Goal: Find contact information: Find contact information

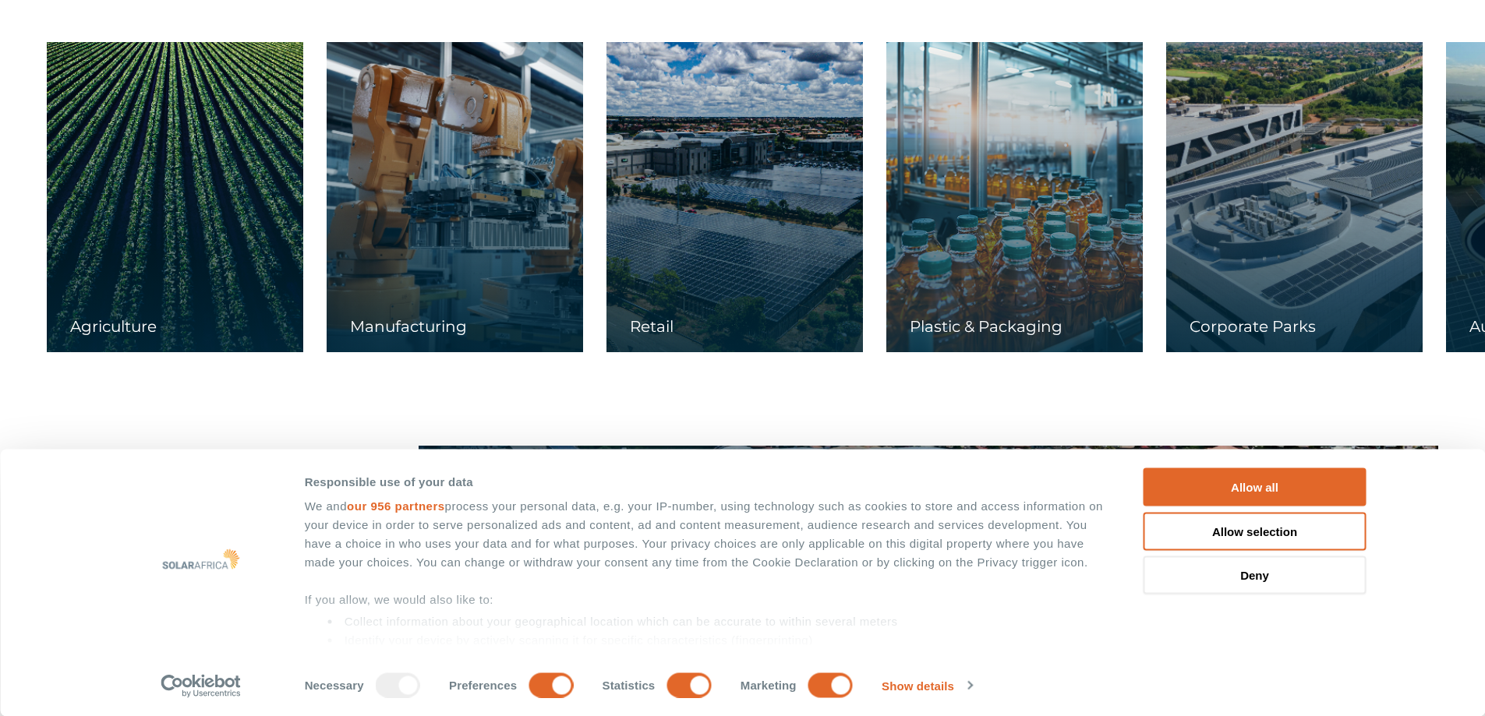
scroll to position [3117, 0]
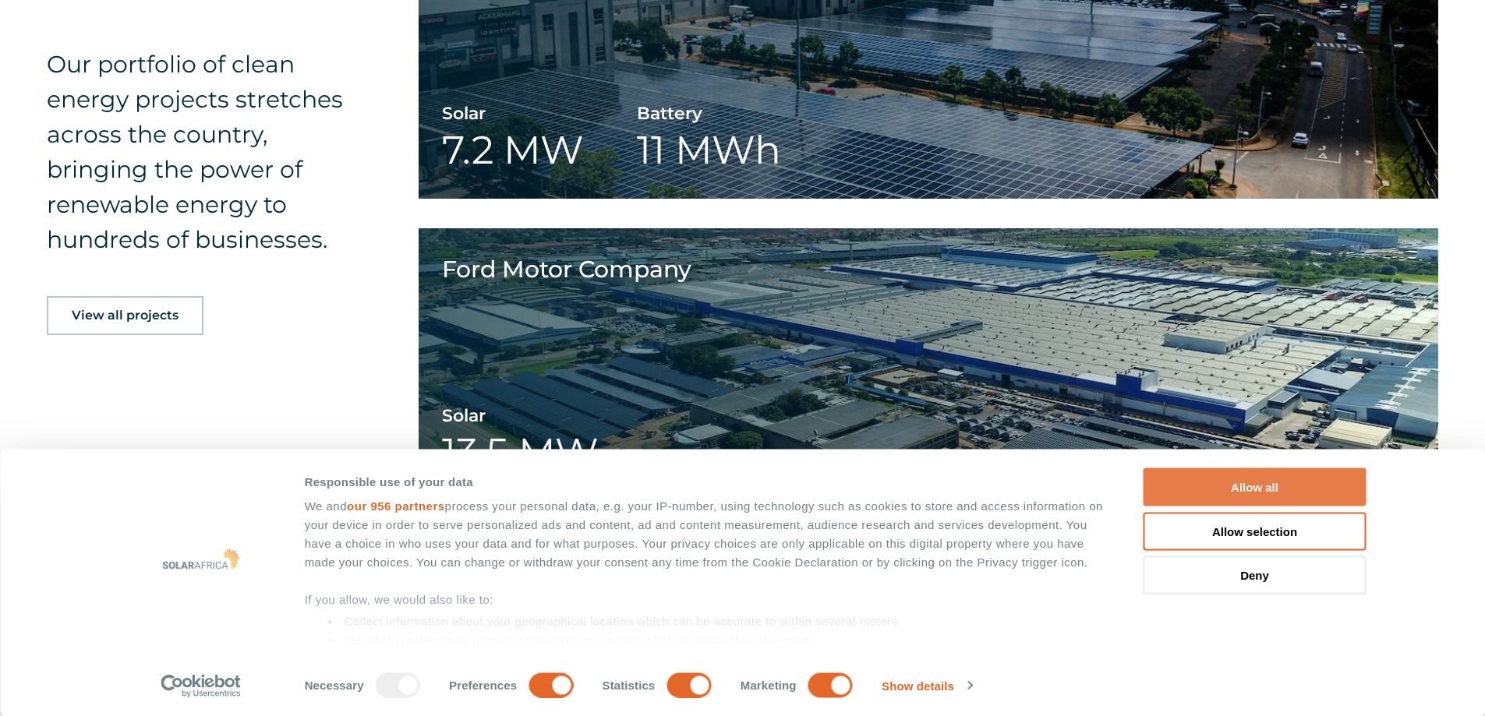
click at [1238, 487] on button "Allow all" at bounding box center [1254, 487] width 223 height 38
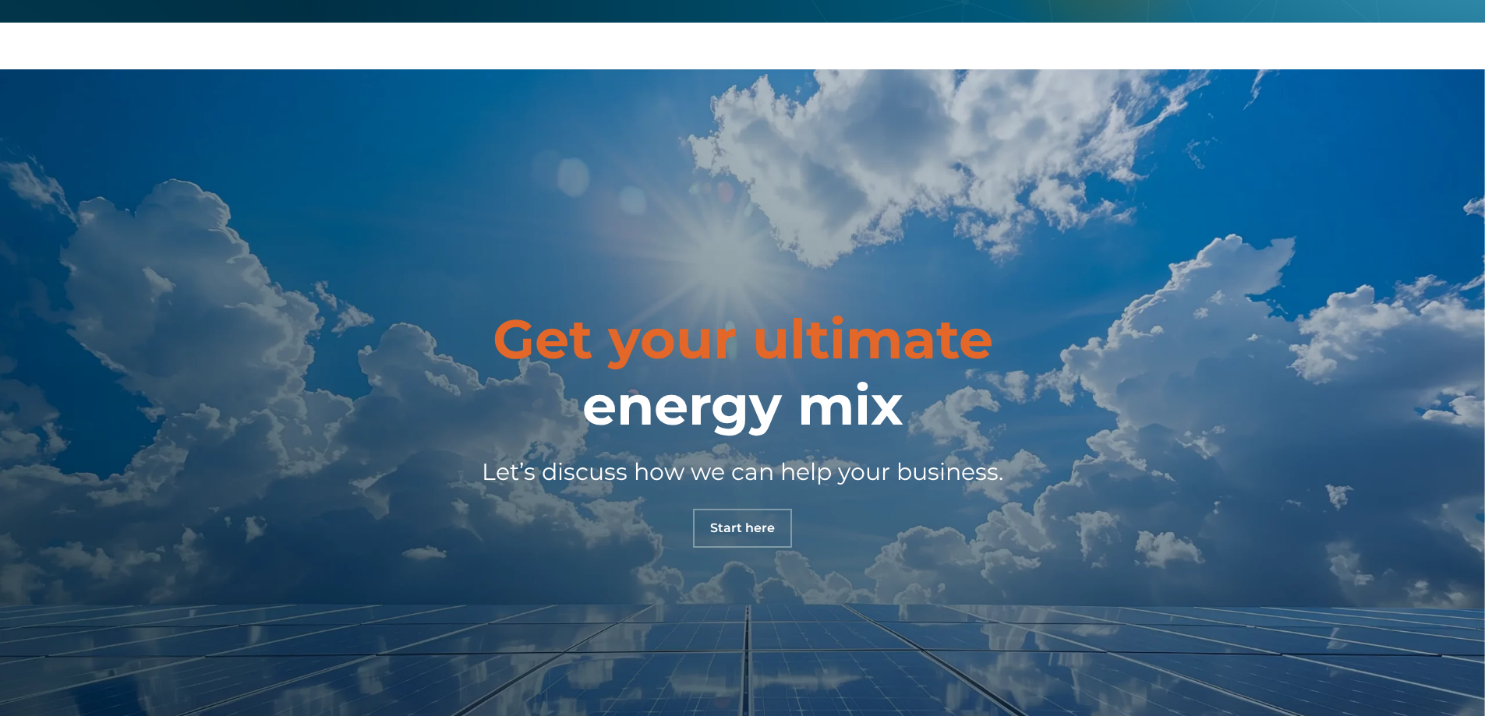
scroll to position [5484, 0]
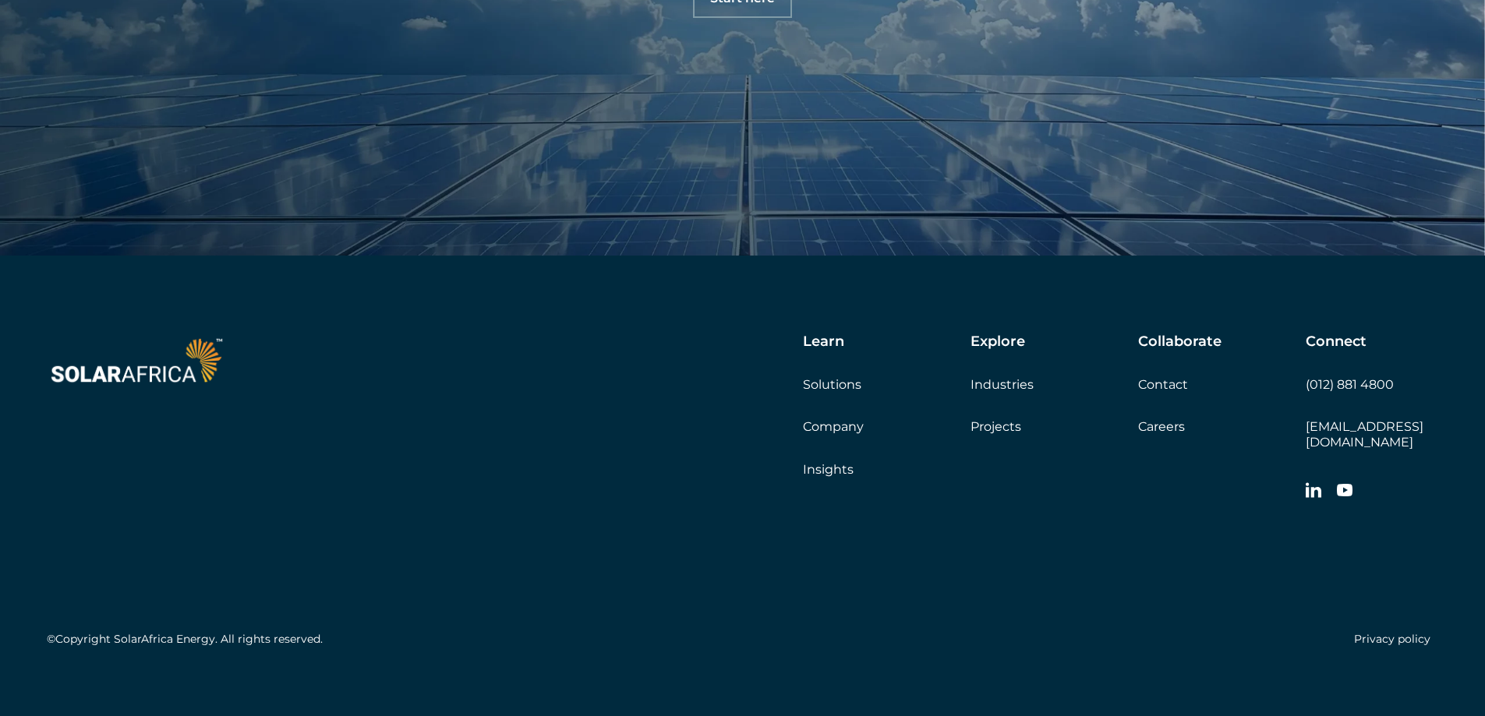
click at [1155, 384] on link "Contact" at bounding box center [1163, 384] width 50 height 15
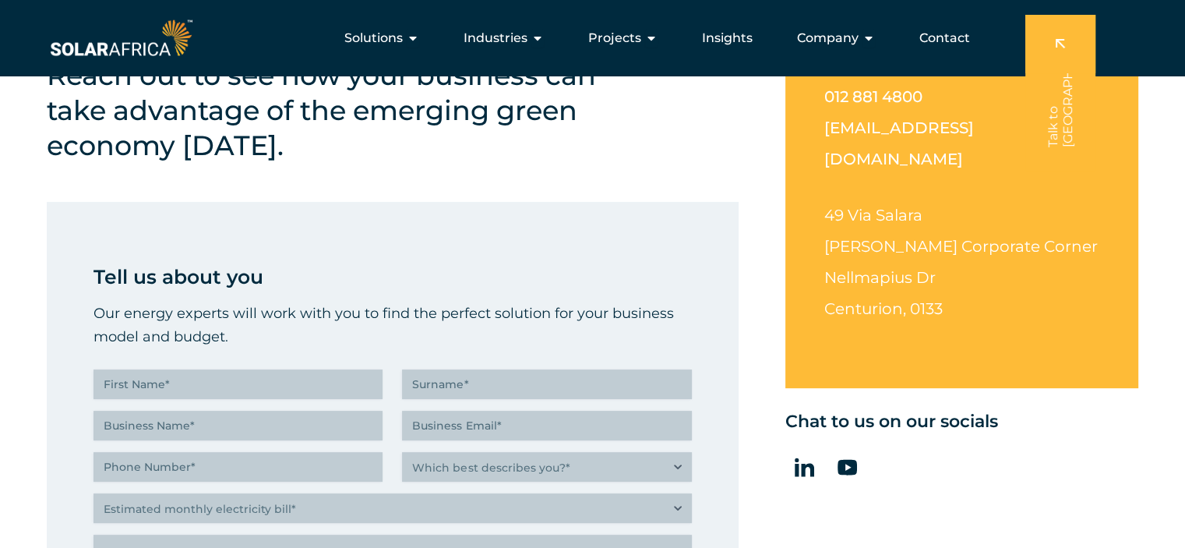
scroll to position [390, 0]
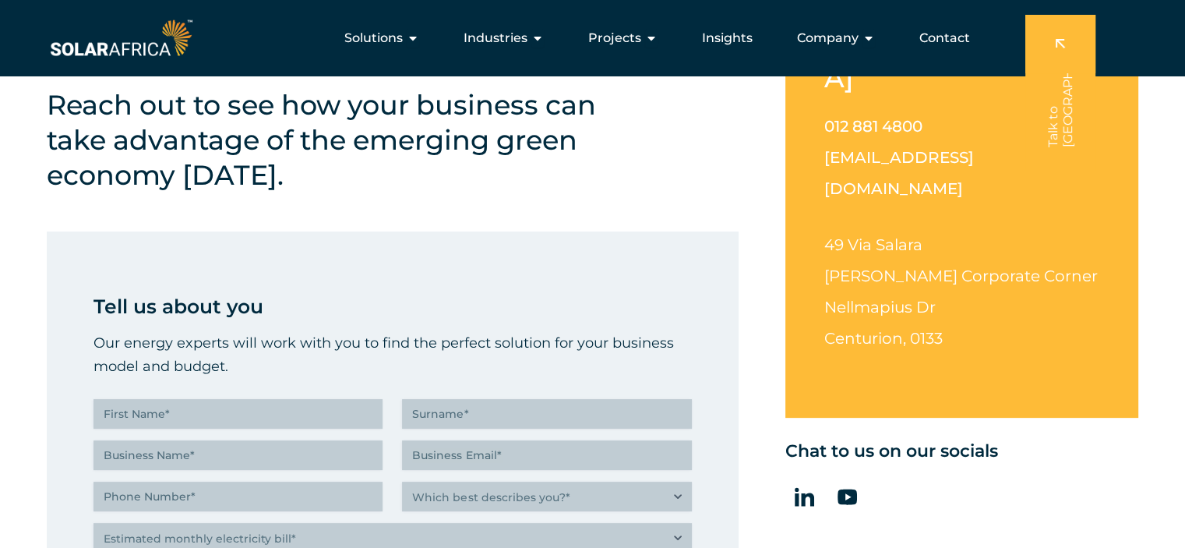
click at [251, 228] on div "Reach out to see how your business can take advantage of the emerging green eco…" at bounding box center [339, 178] width 585 height 183
